Goal: Obtain resource: Obtain resource

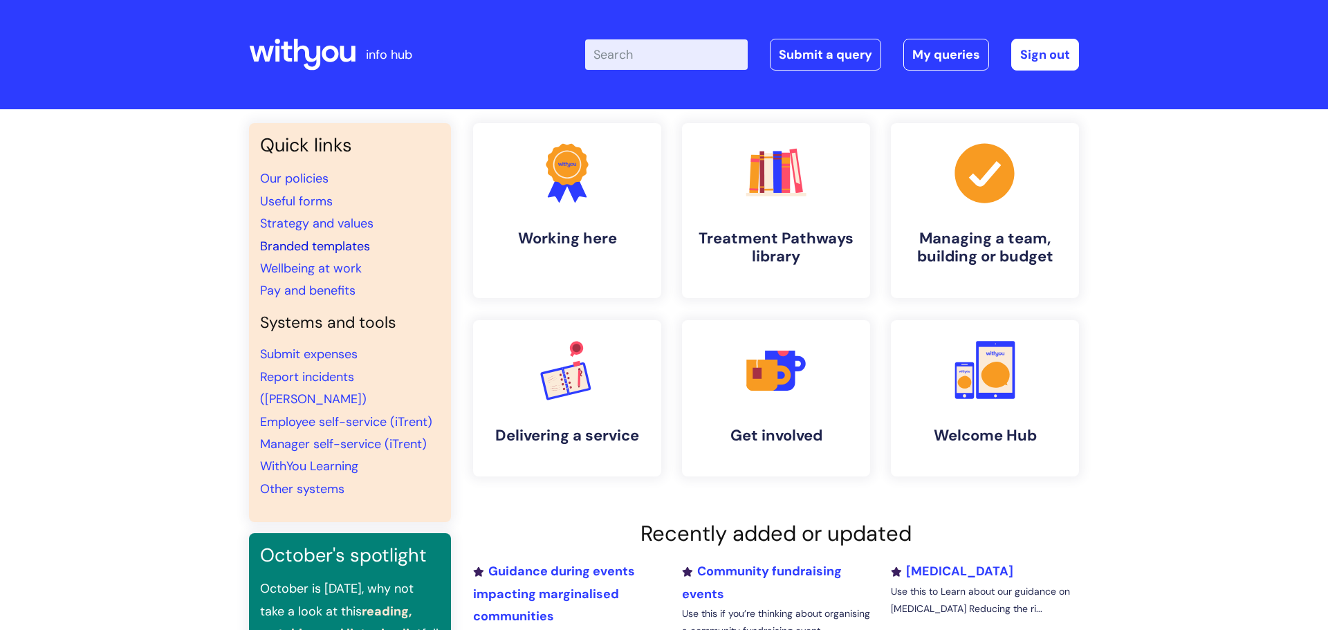
click at [340, 248] on link "Branded templates" at bounding box center [315, 246] width 110 height 17
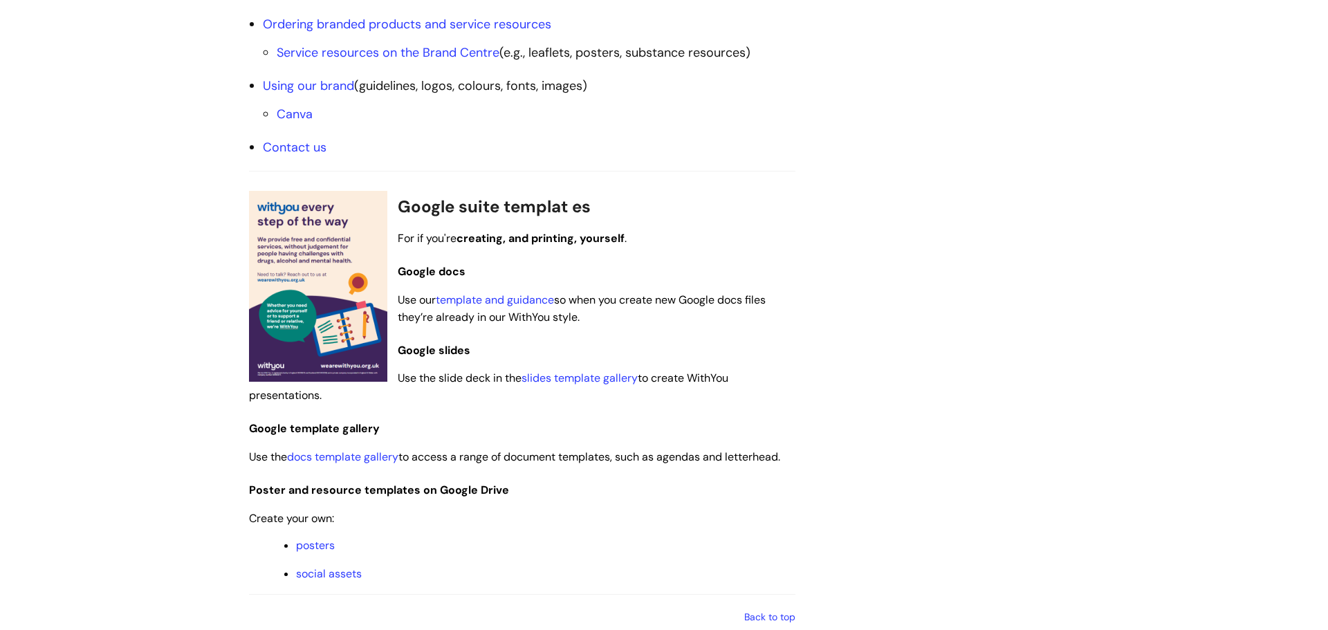
scroll to position [705, 0]
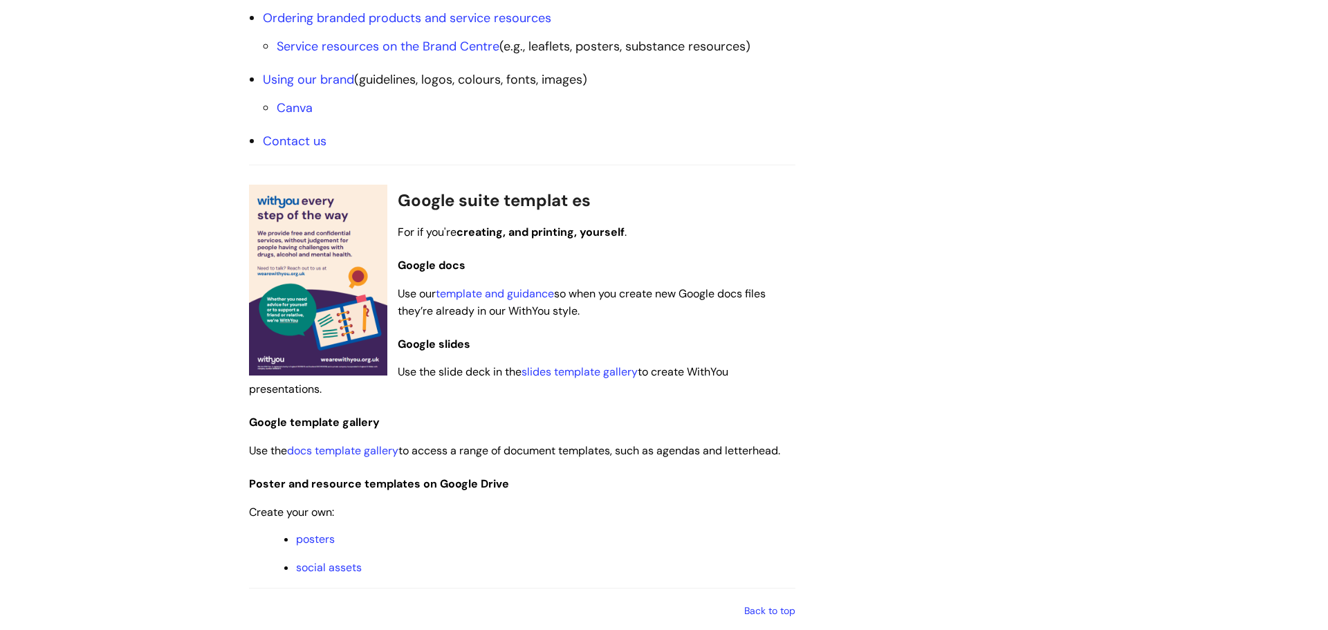
click at [285, 248] on img at bounding box center [318, 280] width 138 height 191
